Goal: Transaction & Acquisition: Download file/media

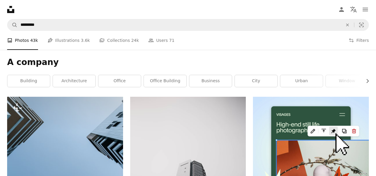
scroll to position [1412, 0]
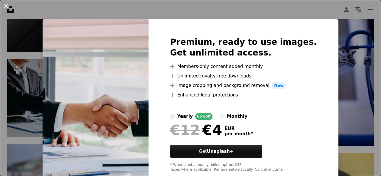
click at [351, 30] on div "An X shape Premium, ready to use images. Get unlimited access. A plus sign Memb…" at bounding box center [190, 88] width 381 height 176
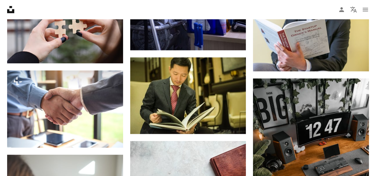
scroll to position [1561, 0]
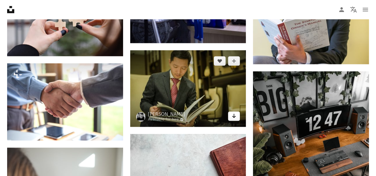
click at [235, 118] on icon "Arrow pointing down" at bounding box center [234, 116] width 5 height 7
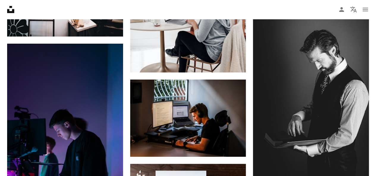
scroll to position [3459, 0]
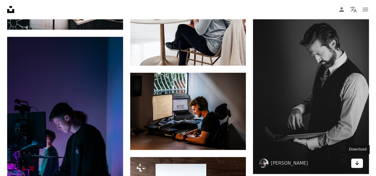
click at [354, 161] on link "Arrow pointing down" at bounding box center [357, 164] width 12 height 10
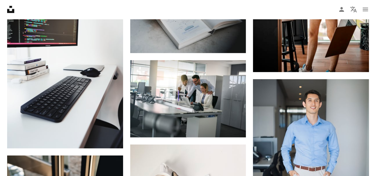
scroll to position [4277, 0]
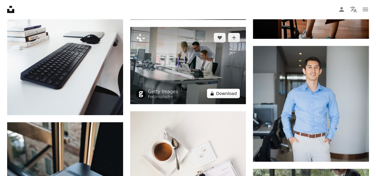
click at [237, 95] on button "A lock Download" at bounding box center [223, 94] width 33 height 10
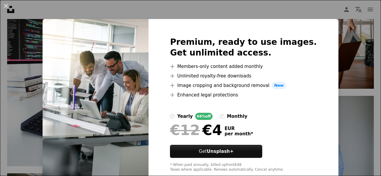
click at [340, 126] on div "An X shape Premium, ready to use images. Get unlimited access. A plus sign Memb…" at bounding box center [190, 88] width 381 height 176
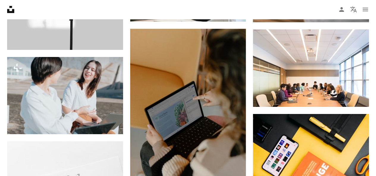
scroll to position [7831, 0]
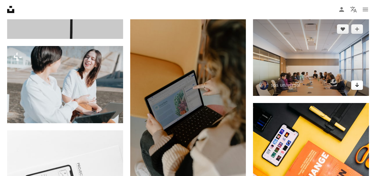
click at [355, 83] on icon "Arrow pointing down" at bounding box center [357, 85] width 5 height 7
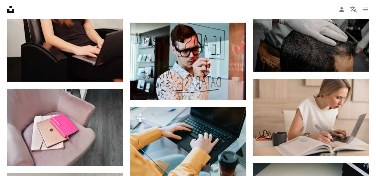
scroll to position [9930, 0]
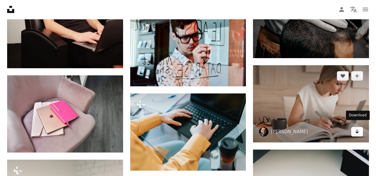
click at [359, 129] on icon "Arrow pointing down" at bounding box center [357, 131] width 5 height 7
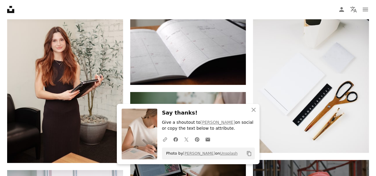
scroll to position [10132, 0]
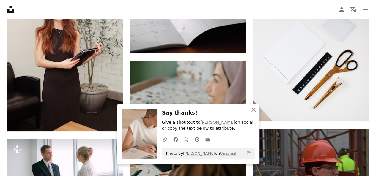
click at [253, 112] on icon "An X shape" at bounding box center [253, 110] width 7 height 7
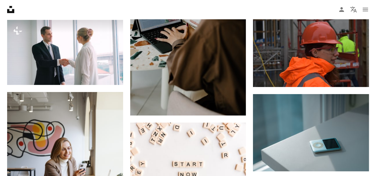
scroll to position [10307, 0]
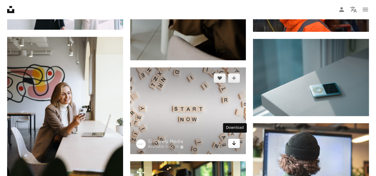
click at [232, 140] on icon "Arrow pointing down" at bounding box center [234, 143] width 5 height 7
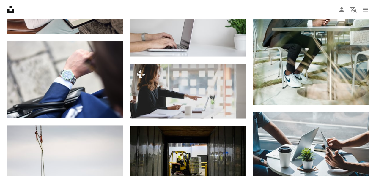
scroll to position [10572, 0]
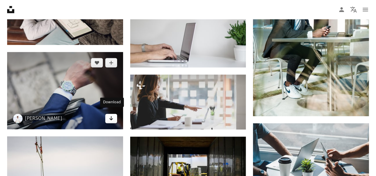
click at [110, 115] on icon "Arrow pointing down" at bounding box center [111, 118] width 5 height 7
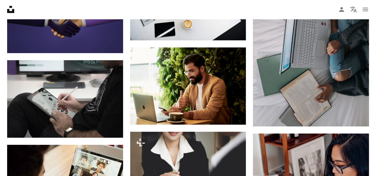
scroll to position [11100, 0]
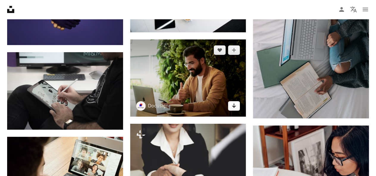
click at [237, 105] on link "Arrow pointing down" at bounding box center [234, 106] width 12 height 10
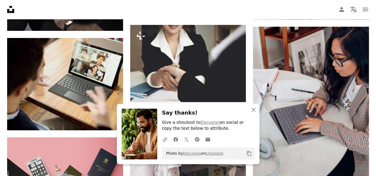
scroll to position [11218, 0]
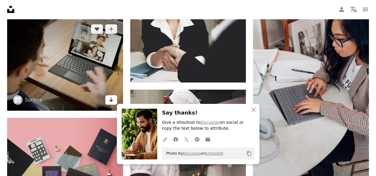
click at [112, 96] on icon "Arrow pointing down" at bounding box center [111, 99] width 5 height 7
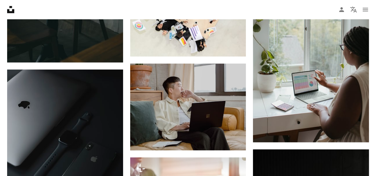
scroll to position [11706, 0]
